Goal: Information Seeking & Learning: Learn about a topic

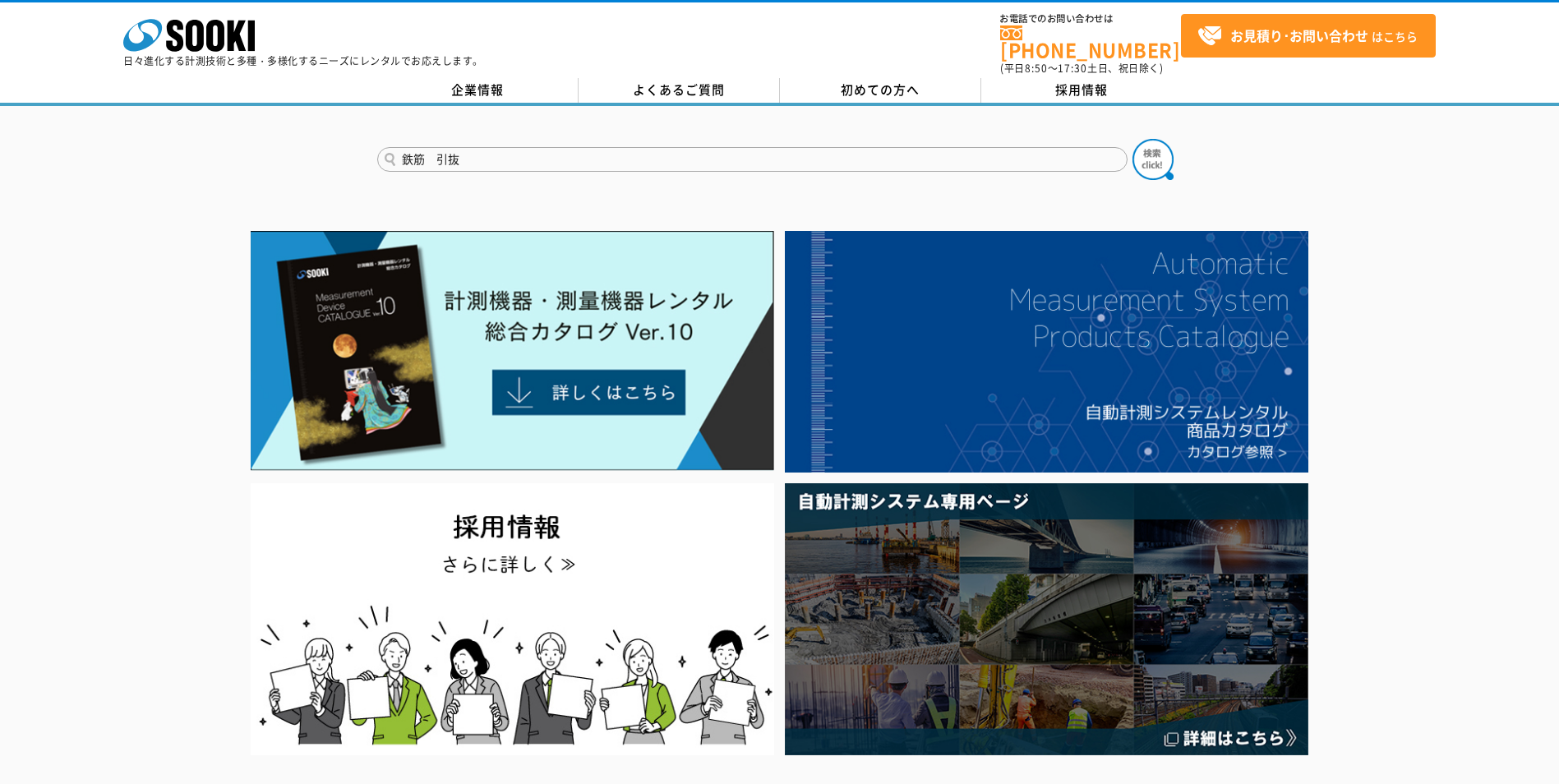
type input "鉄筋　引抜"
click at [1132, 139] on button at bounding box center [1153, 159] width 41 height 41
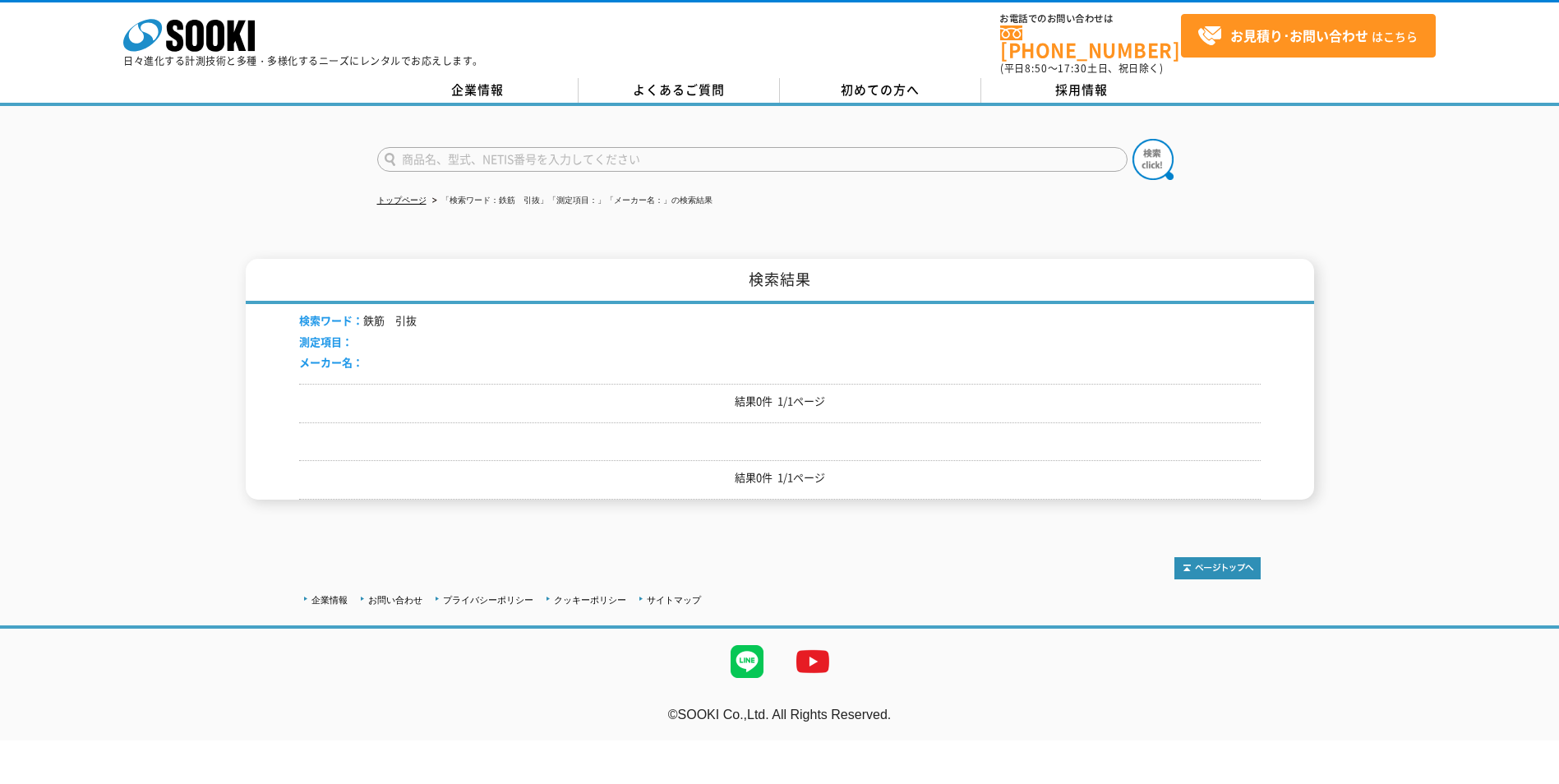
click at [502, 147] on input "text" at bounding box center [752, 159] width 751 height 25
type input "鉄筋　抜"
click at [1132, 139] on button at bounding box center [1153, 159] width 41 height 41
